Goal: Task Accomplishment & Management: Manage account settings

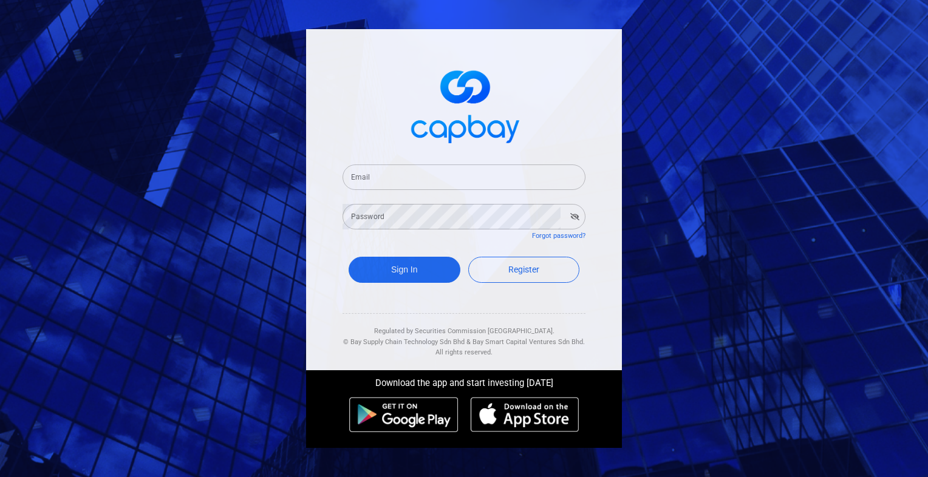
click at [438, 179] on input "Email" at bounding box center [464, 178] width 243 height 26
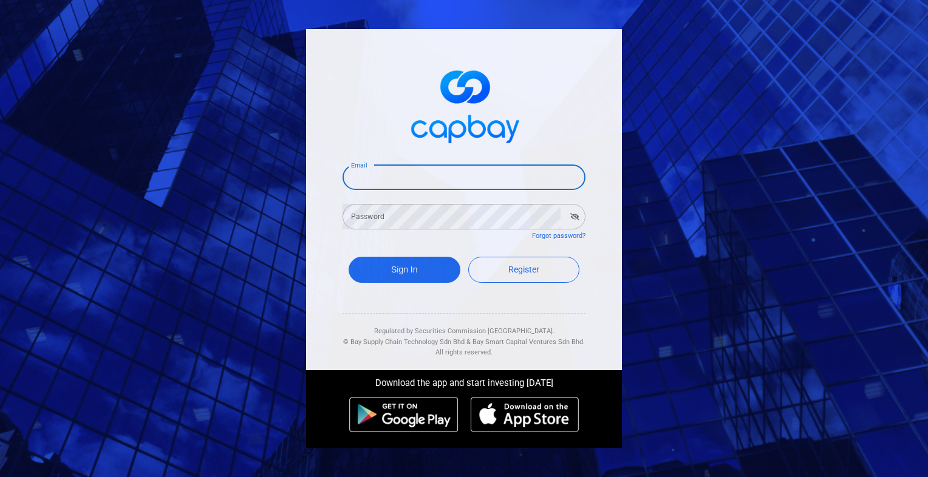
type input "[EMAIL_ADDRESS][DOMAIN_NAME]"
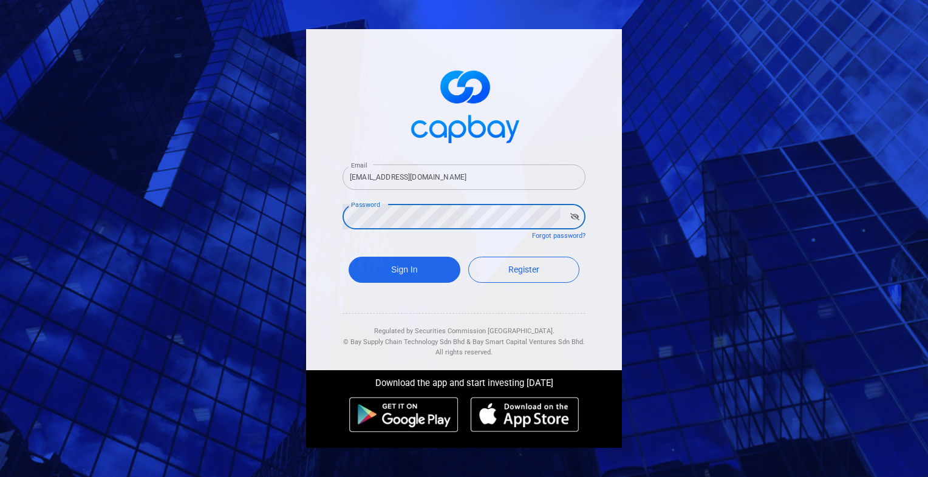
click at [349, 257] on button "Sign In" at bounding box center [405, 270] width 112 height 26
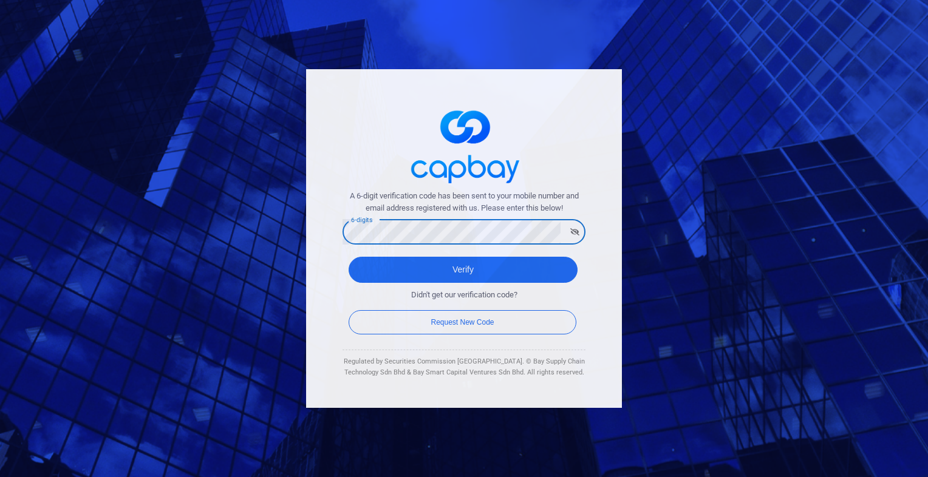
click at [349, 257] on button "Verify" at bounding box center [463, 270] width 229 height 26
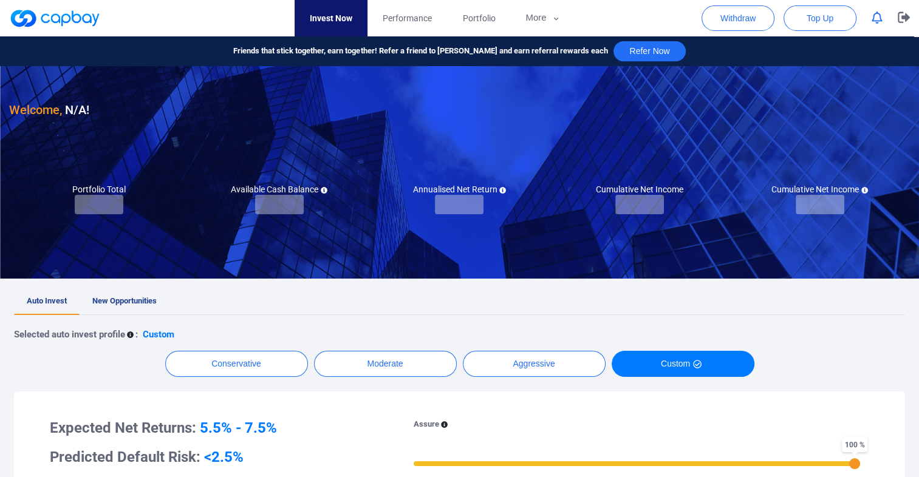
checkbox input "true"
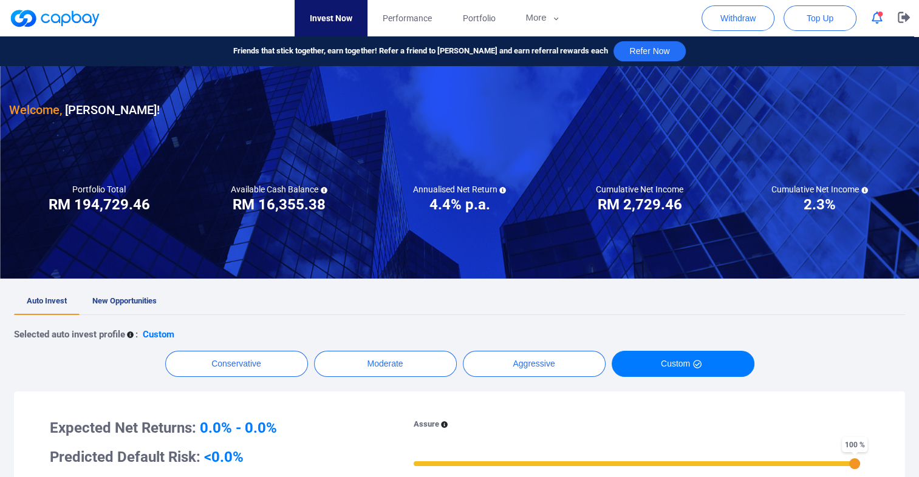
click at [878, 17] on icon "button" at bounding box center [877, 18] width 11 height 13
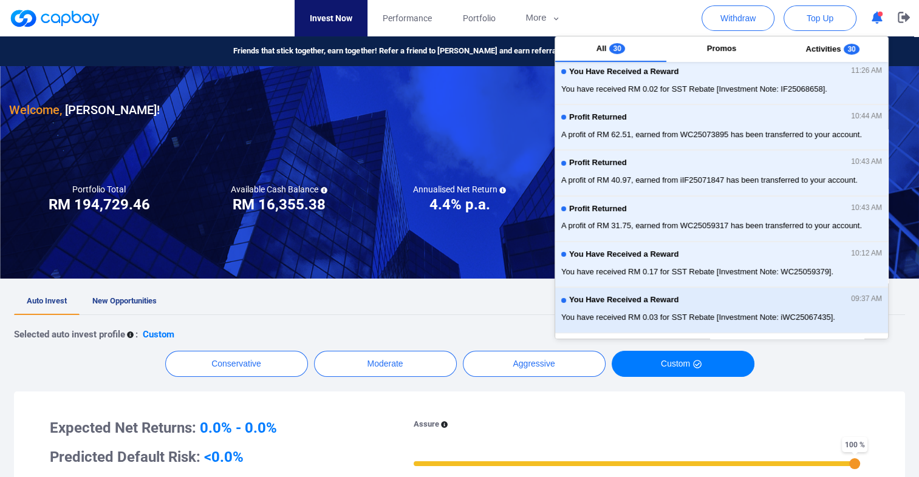
scroll to position [248, 0]
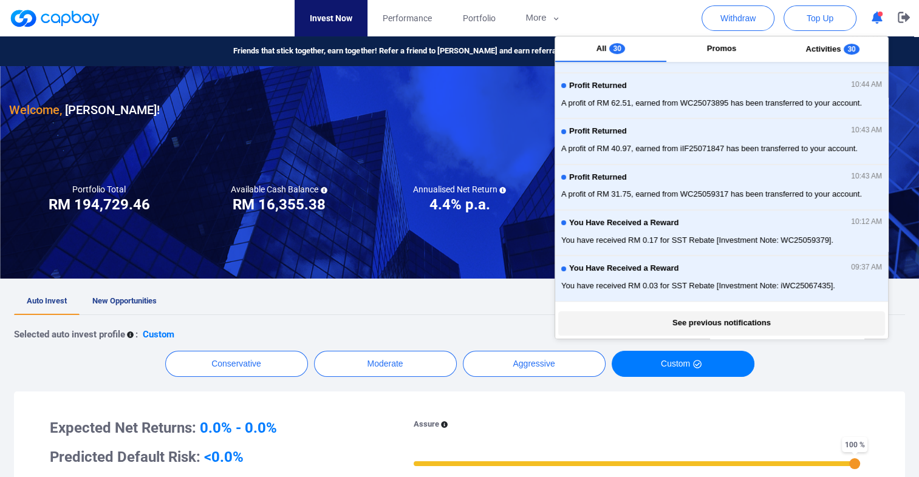
click at [736, 321] on button "See previous notifications" at bounding box center [721, 324] width 326 height 24
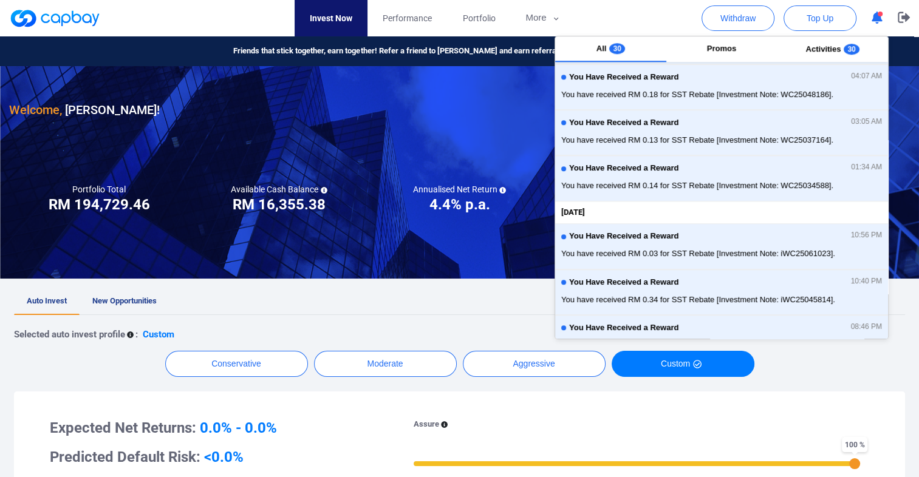
scroll to position [725, 0]
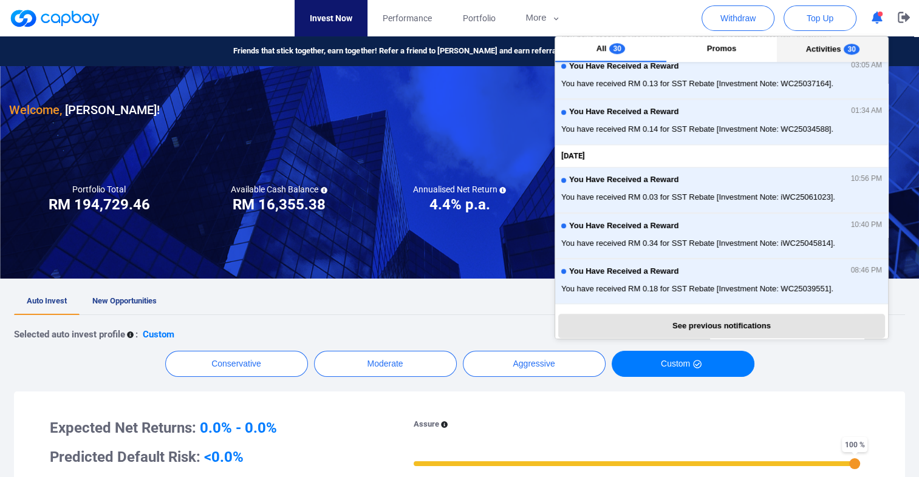
click at [833, 49] on span "Activities" at bounding box center [823, 48] width 35 height 9
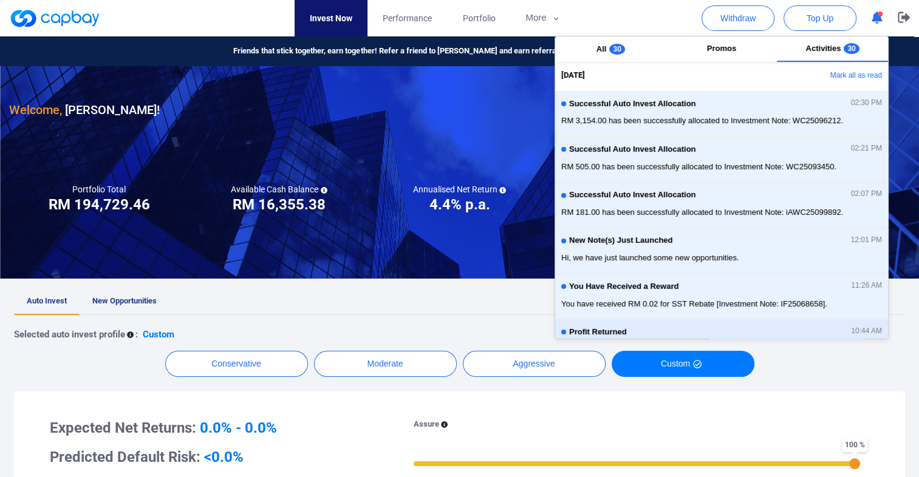
scroll to position [0, 0]
click at [857, 75] on button "Mark all as read" at bounding box center [822, 77] width 131 height 21
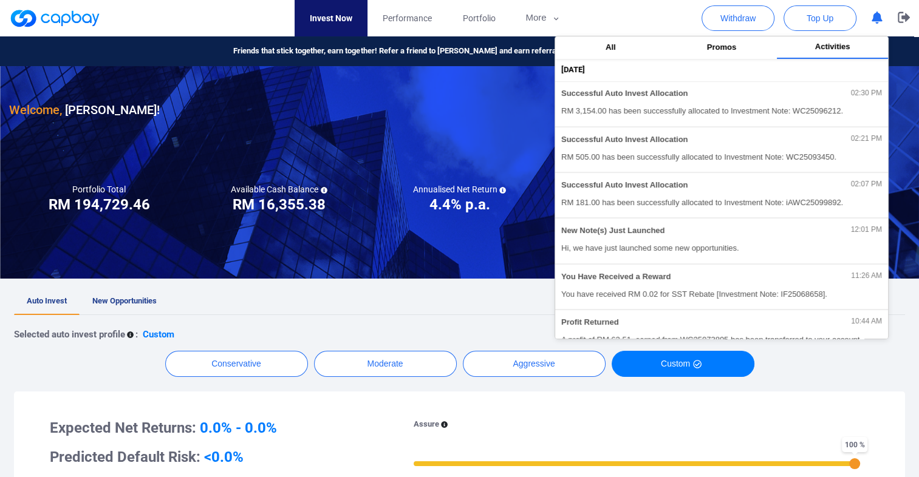
click at [663, 27] on nav "Invest Now Performance Portfolio More Transaction My Statements My Profile FAQs…" at bounding box center [435, 18] width 901 height 36
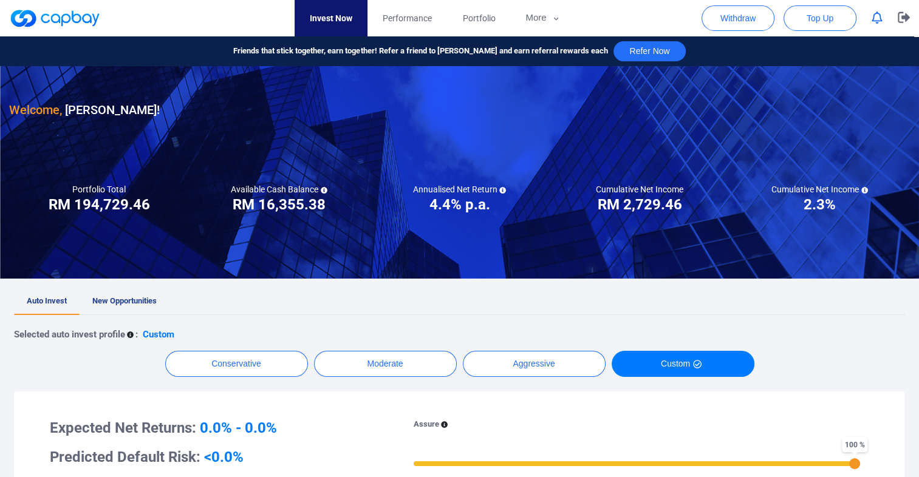
click at [128, 297] on span "New Opportunities" at bounding box center [124, 300] width 64 height 9
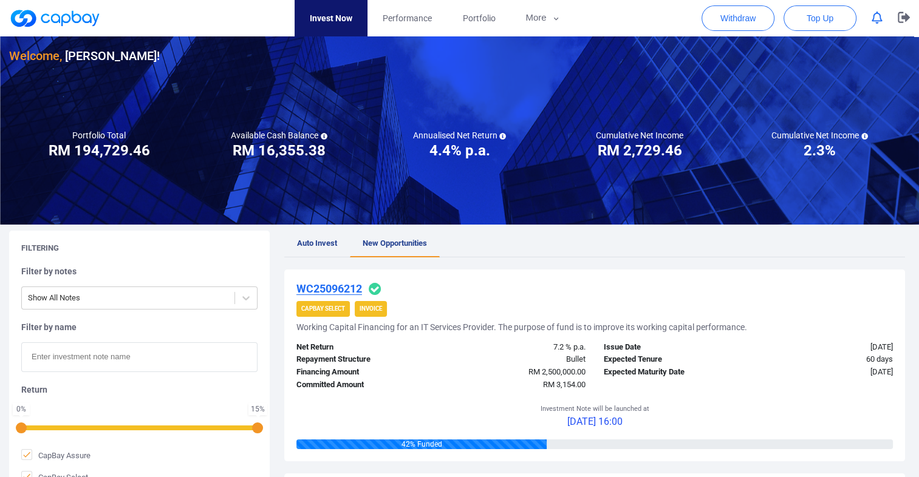
scroll to position [10, 0]
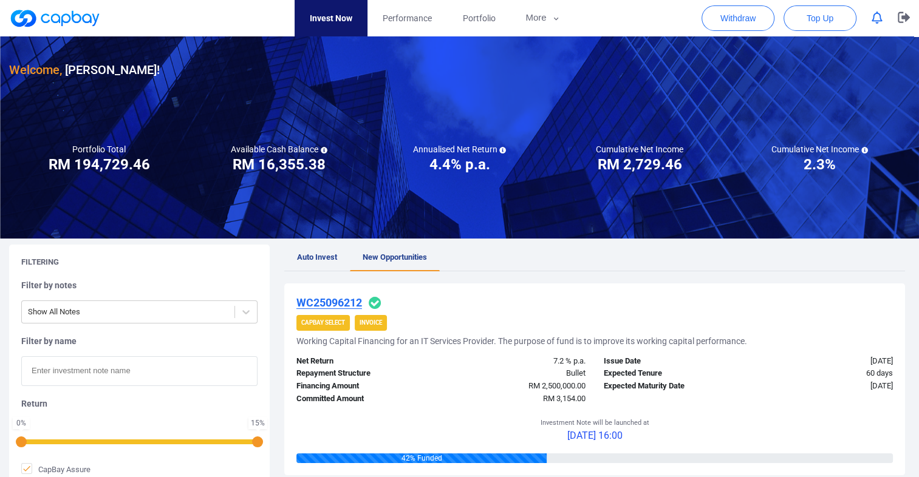
click at [880, 14] on icon "button" at bounding box center [877, 18] width 11 height 13
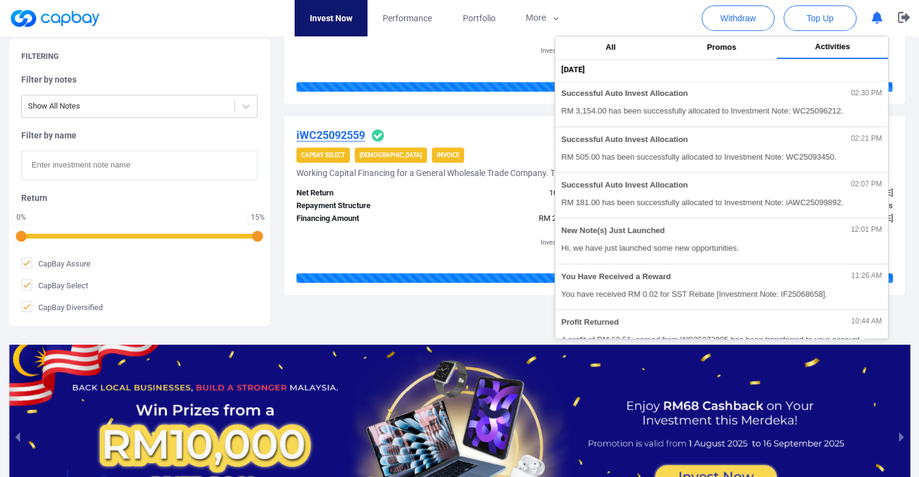
scroll to position [1043, 0]
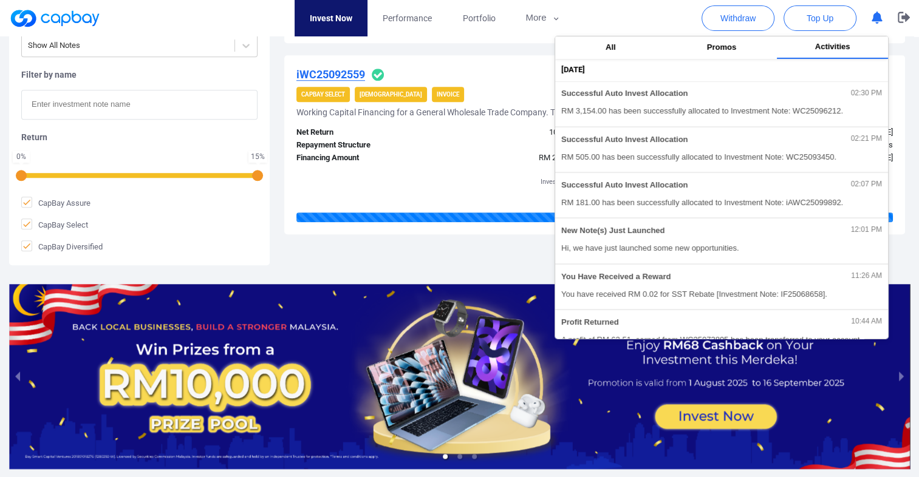
click at [362, 252] on div "Prev 1 Next" at bounding box center [594, 256] width 621 height 19
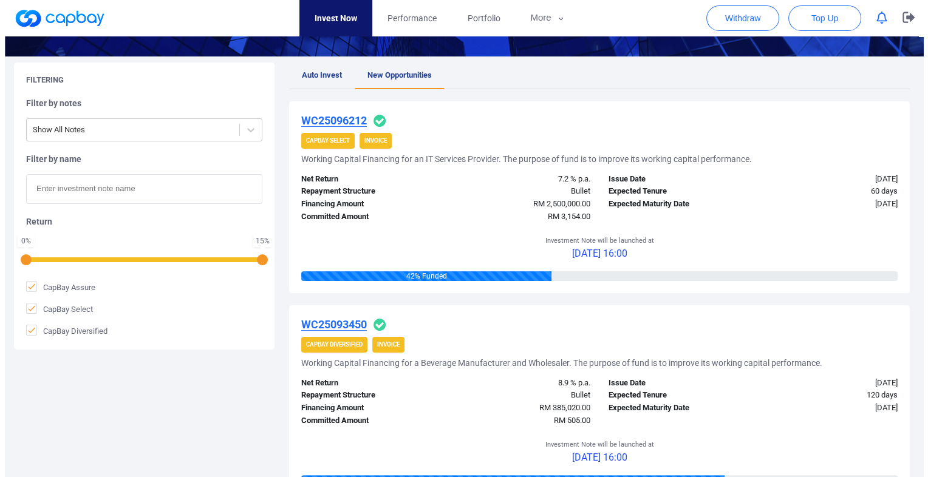
scroll to position [0, 0]
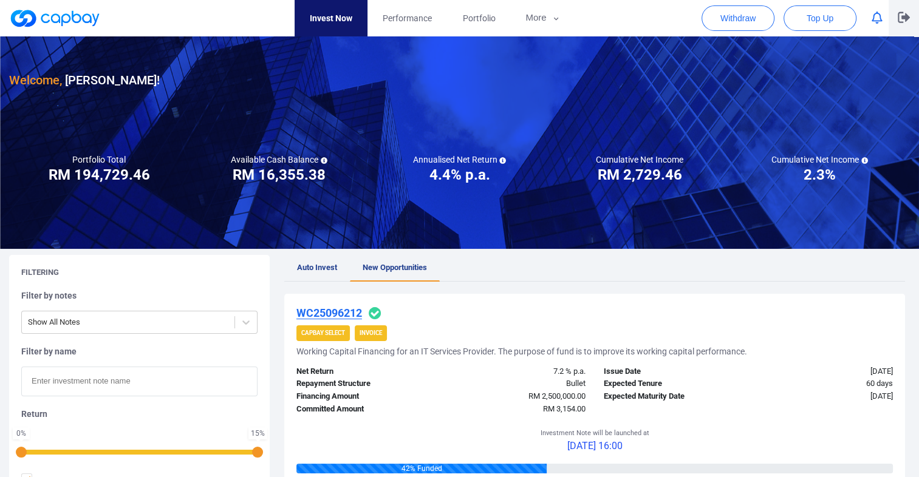
click at [904, 14] on icon "button" at bounding box center [904, 18] width 12 height 12
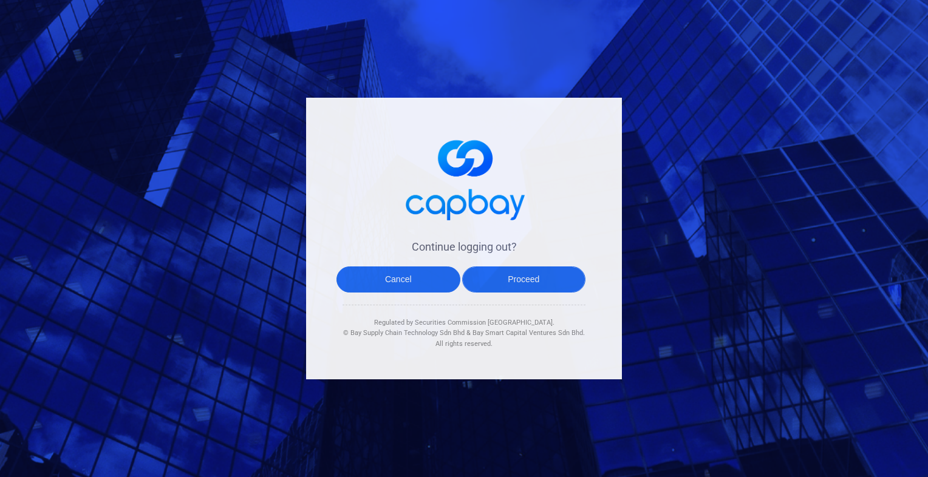
click at [517, 279] on button "Proceed" at bounding box center [524, 280] width 124 height 26
